Goal: Task Accomplishment & Management: Manage account settings

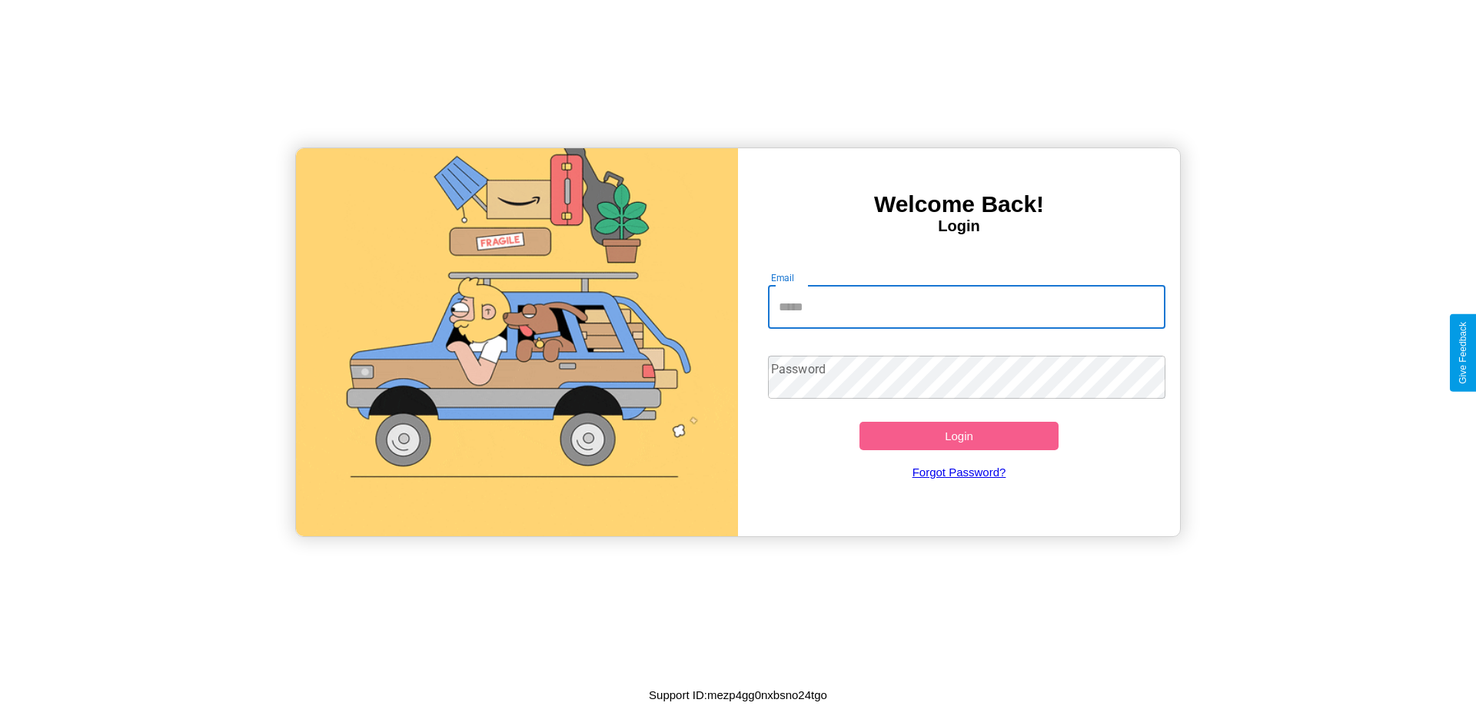
click at [966, 307] on input "Email" at bounding box center [967, 307] width 398 height 43
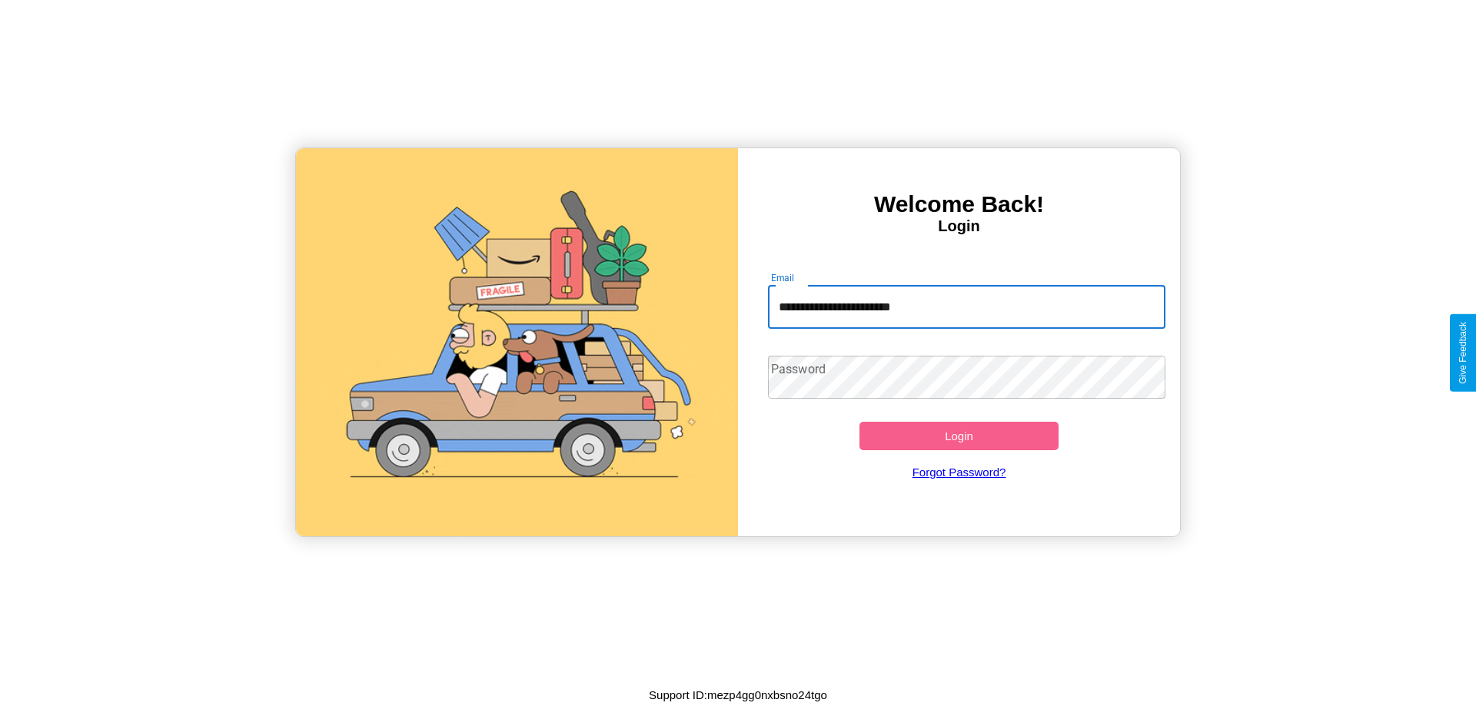
type input "**********"
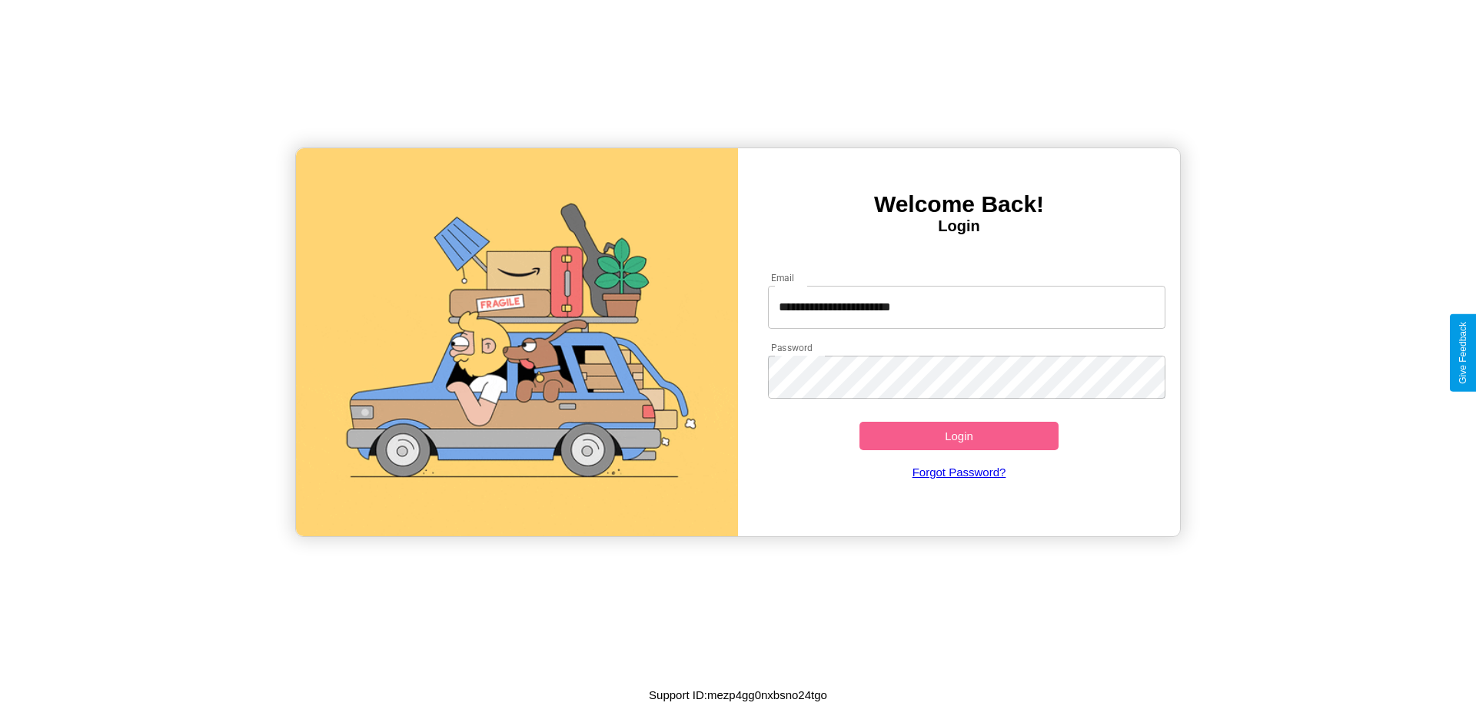
click at [959, 436] on button "Login" at bounding box center [958, 436] width 199 height 28
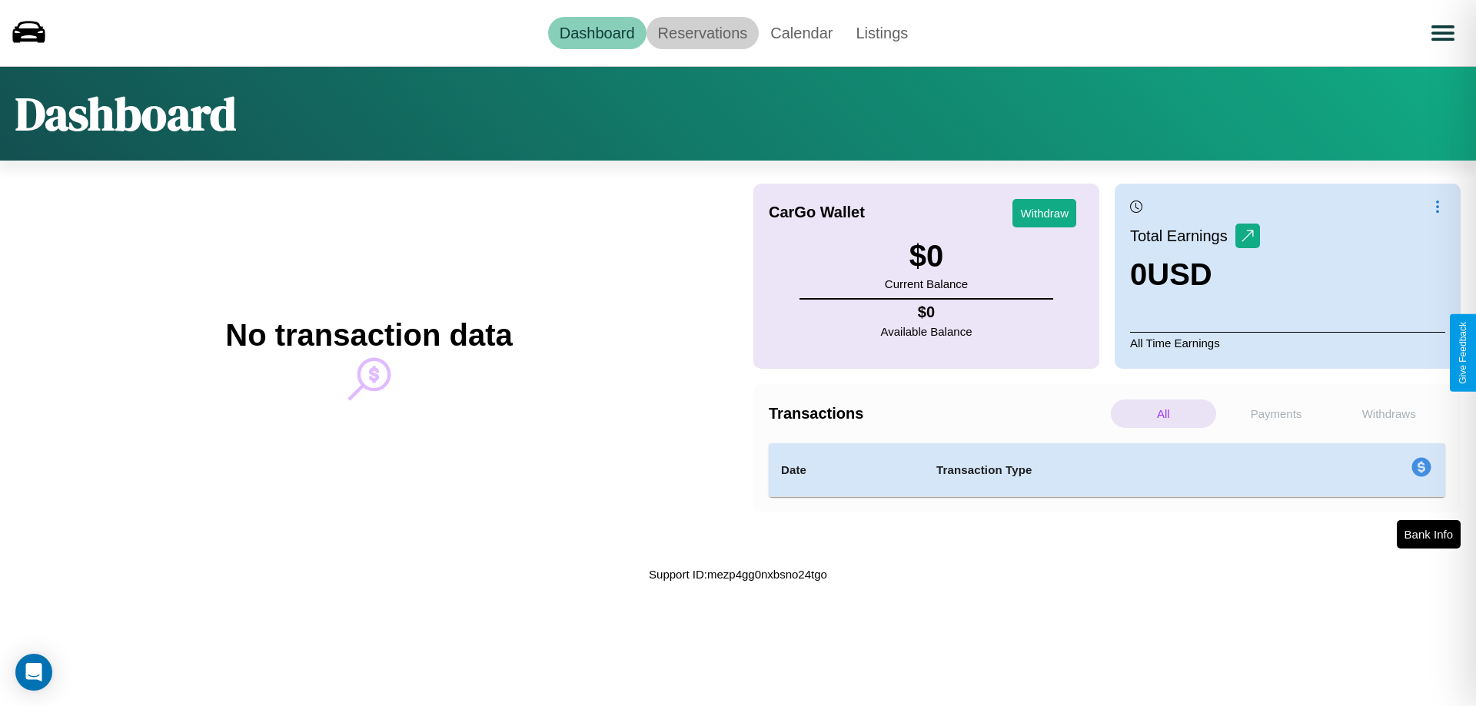
click at [702, 32] on link "Reservations" at bounding box center [702, 33] width 113 height 32
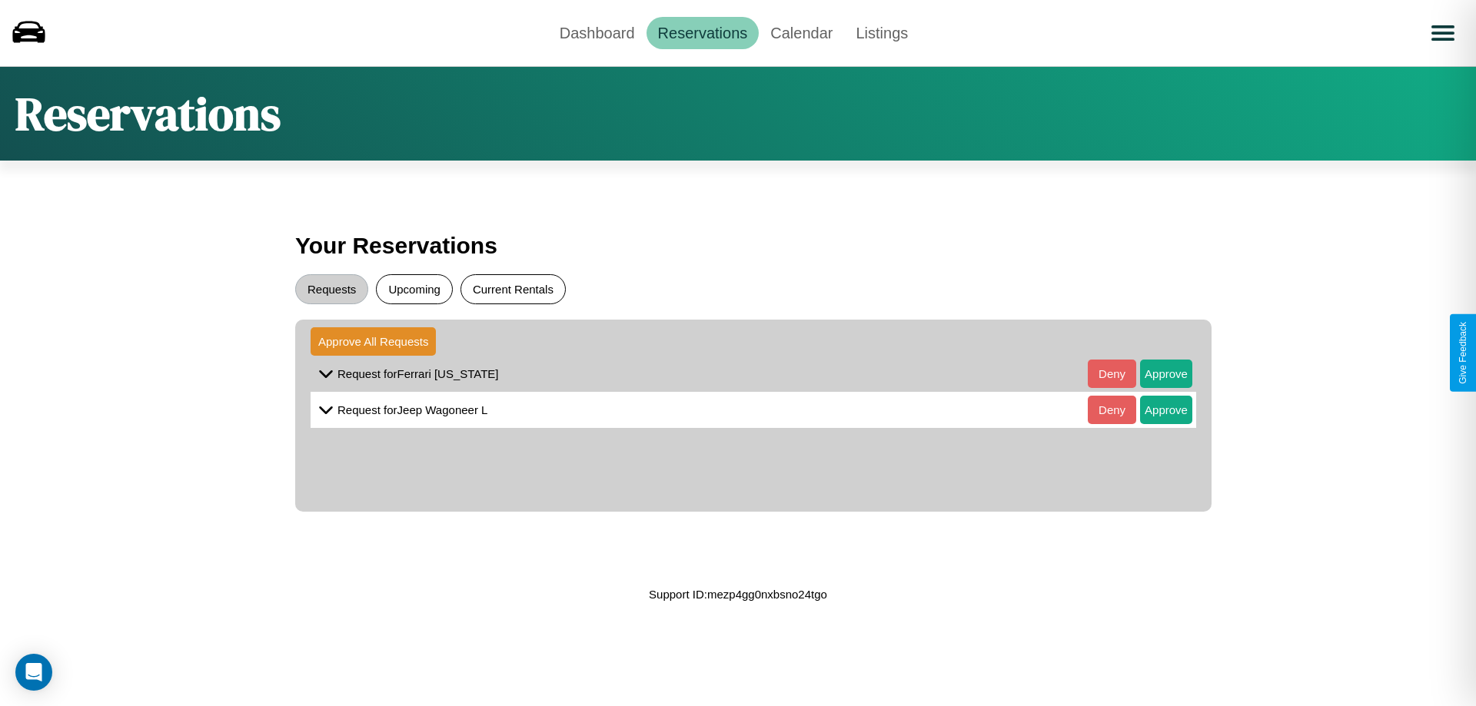
click at [513, 289] on button "Current Rentals" at bounding box center [512, 289] width 105 height 30
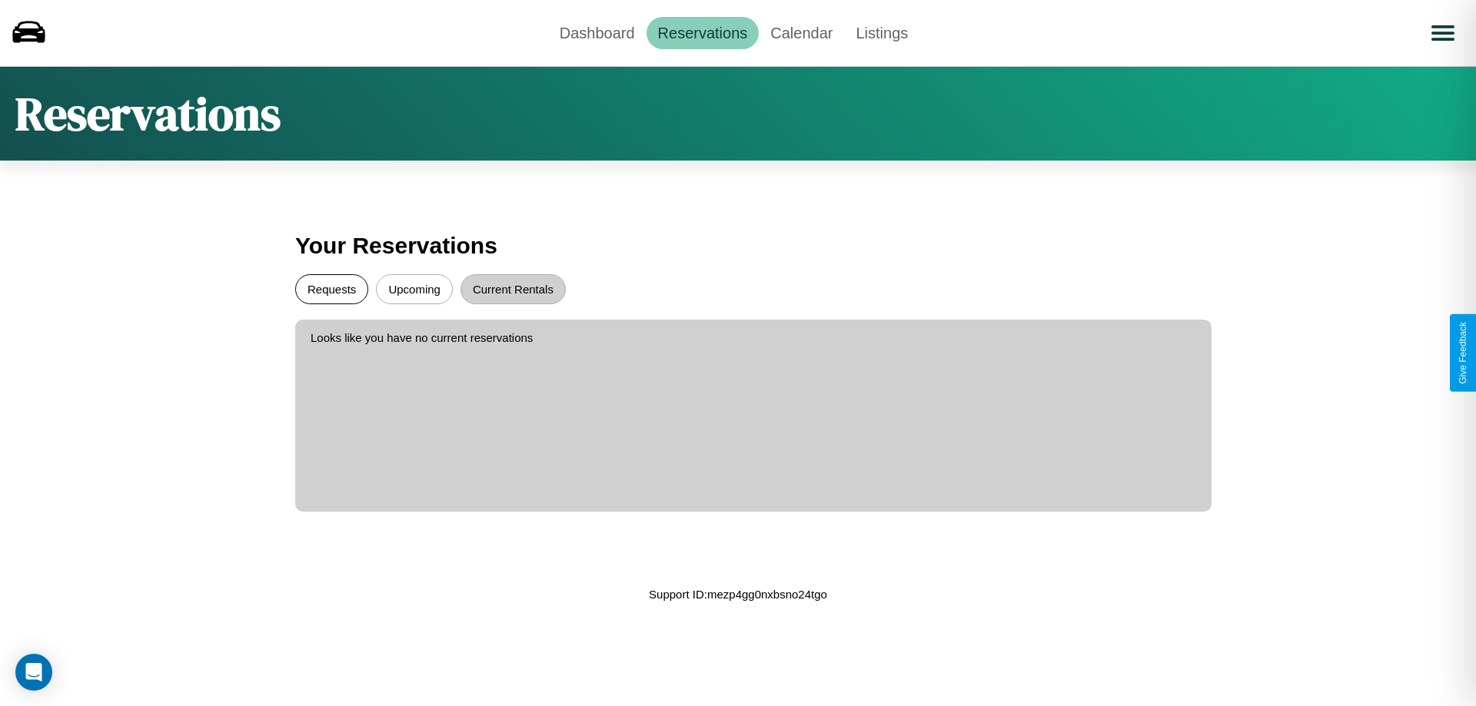
click at [331, 289] on button "Requests" at bounding box center [331, 289] width 73 height 30
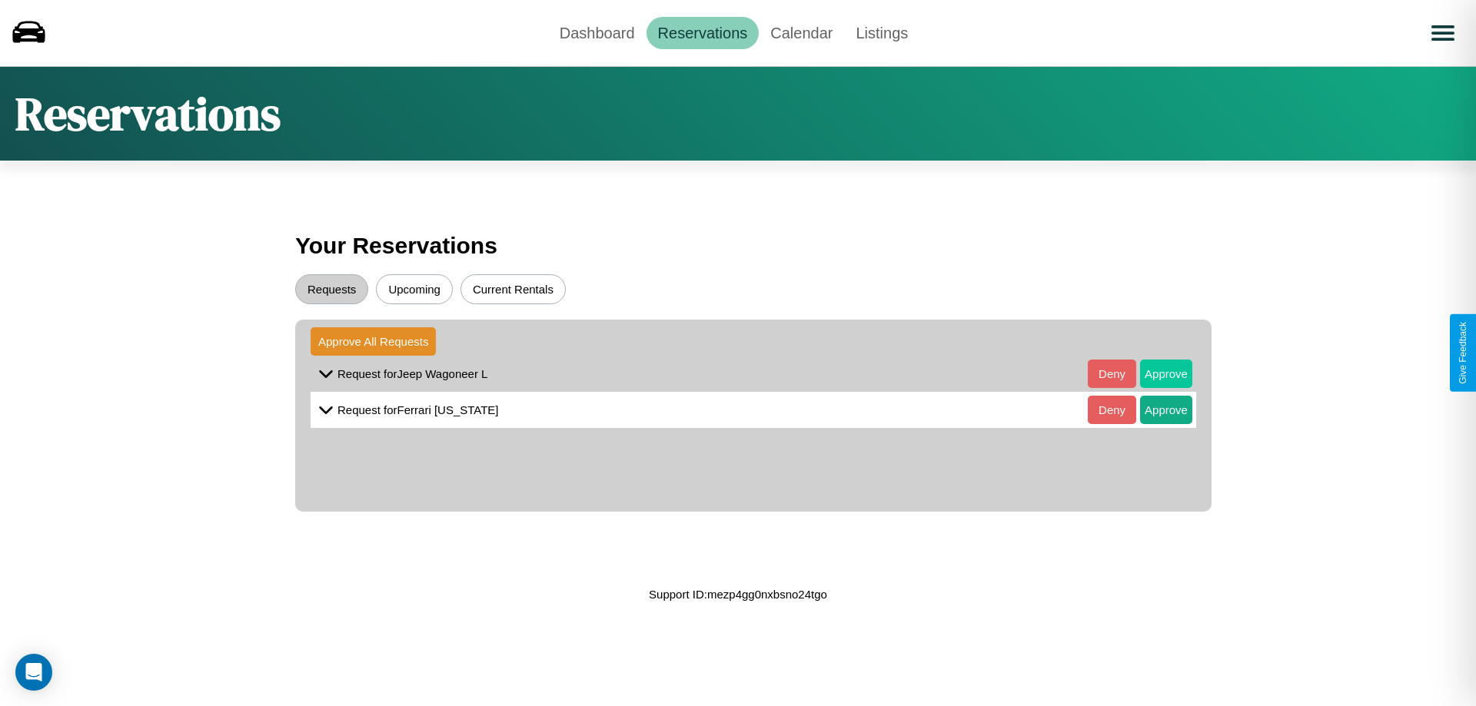
click at [1155, 374] on button "Approve" at bounding box center [1166, 374] width 52 height 28
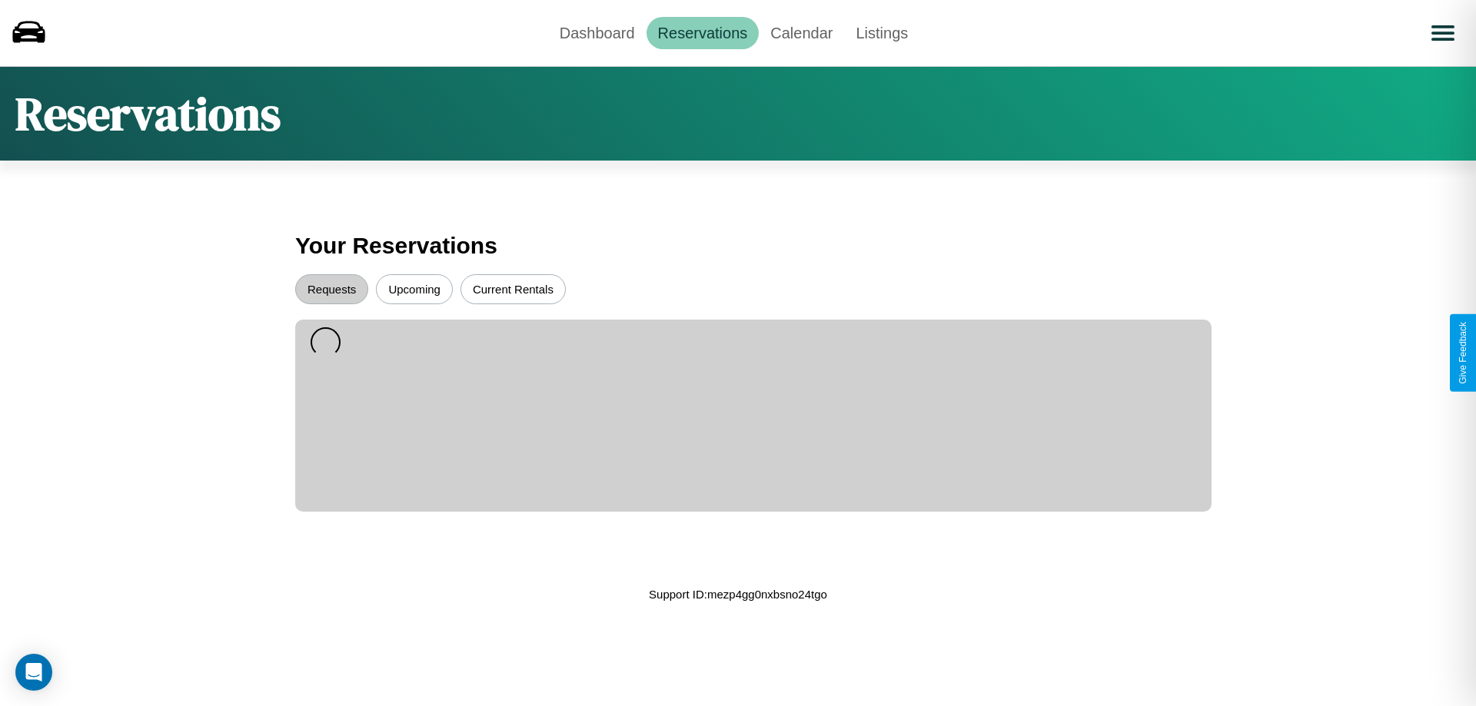
click at [414, 289] on button "Upcoming" at bounding box center [414, 289] width 77 height 30
